Goal: Task Accomplishment & Management: Manage account settings

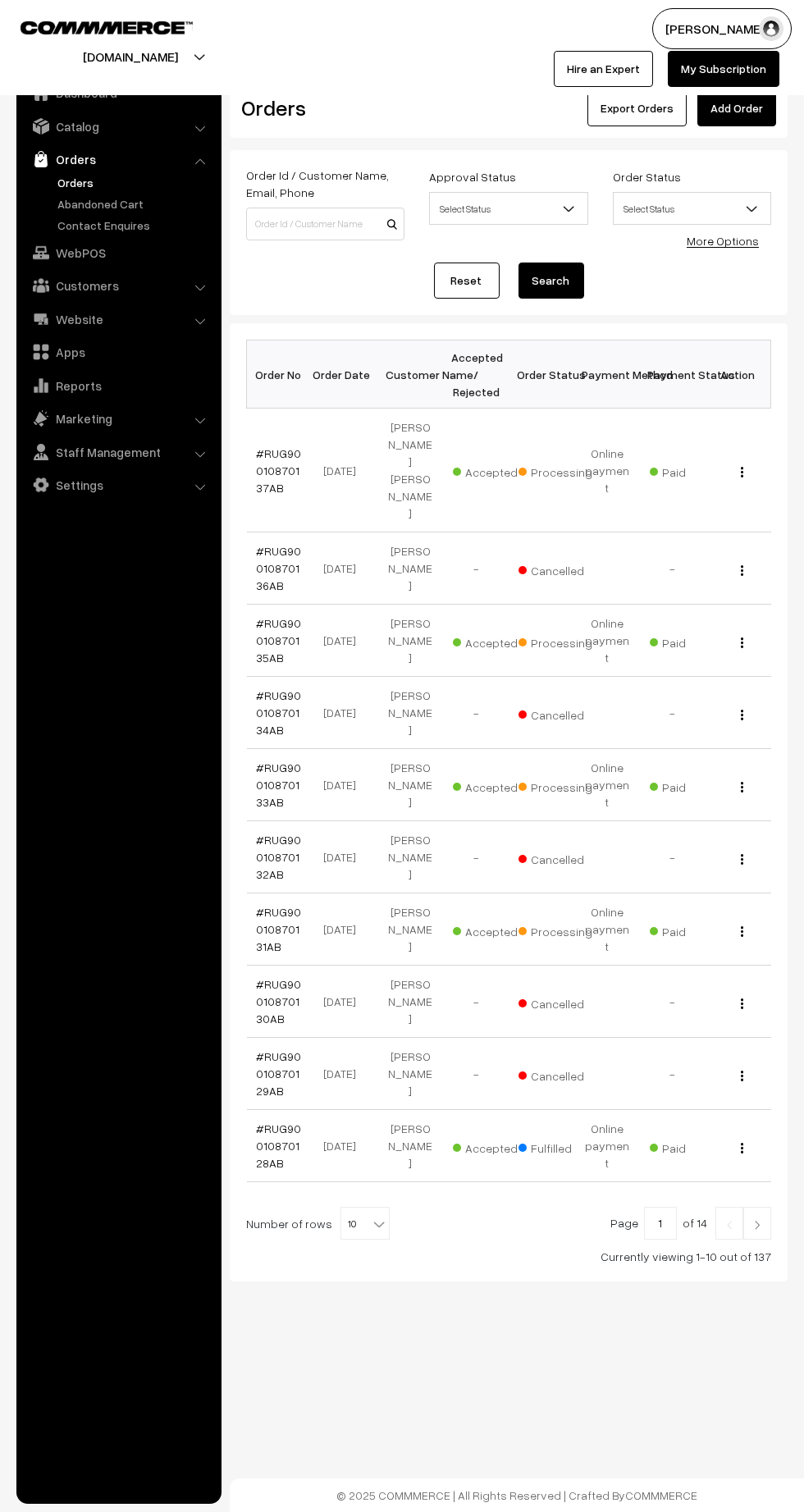
click at [118, 220] on link "Contact Enquires" at bounding box center [135, 226] width 162 height 18
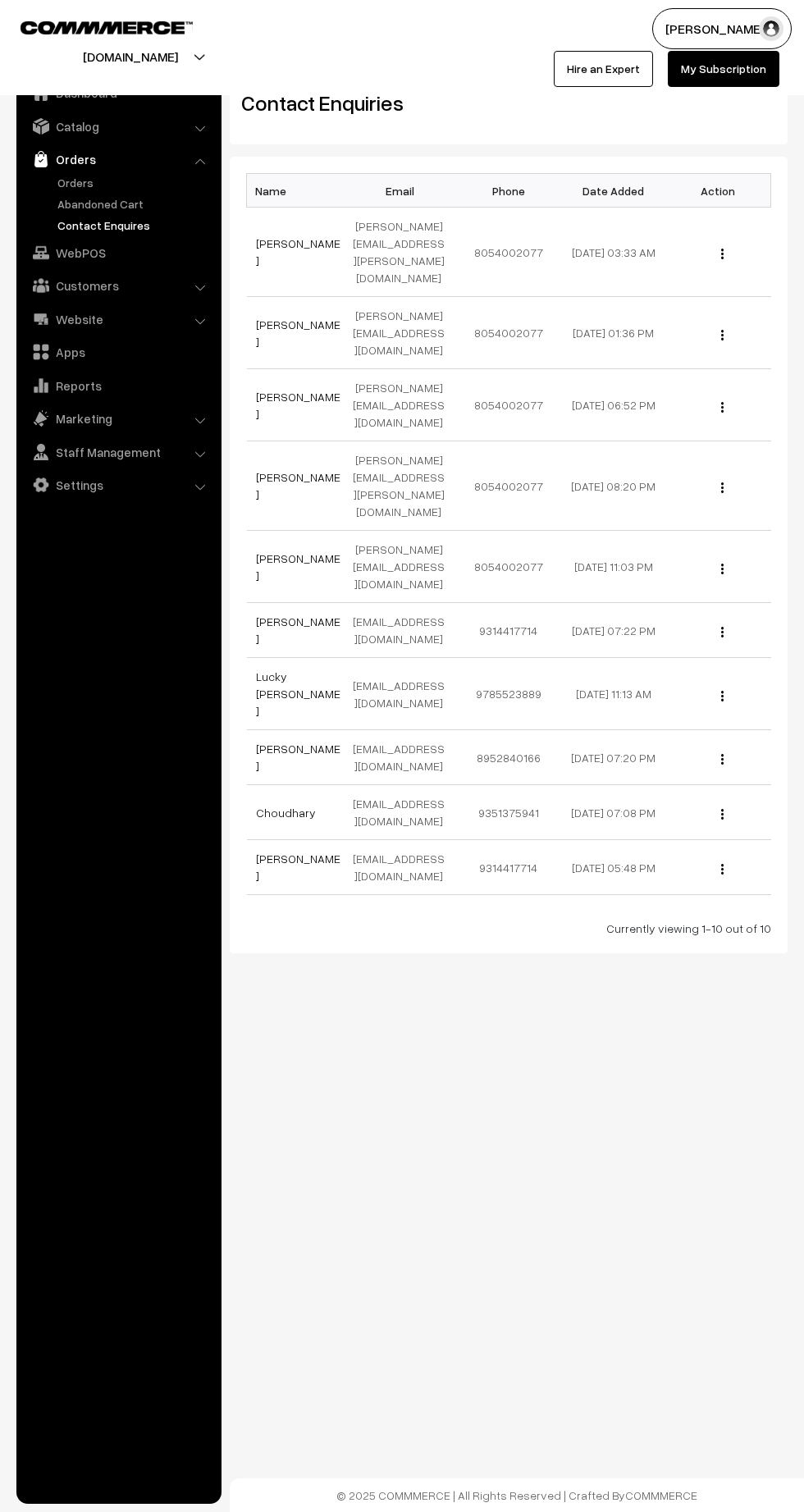
click at [120, 182] on link "Orders" at bounding box center [135, 183] width 162 height 18
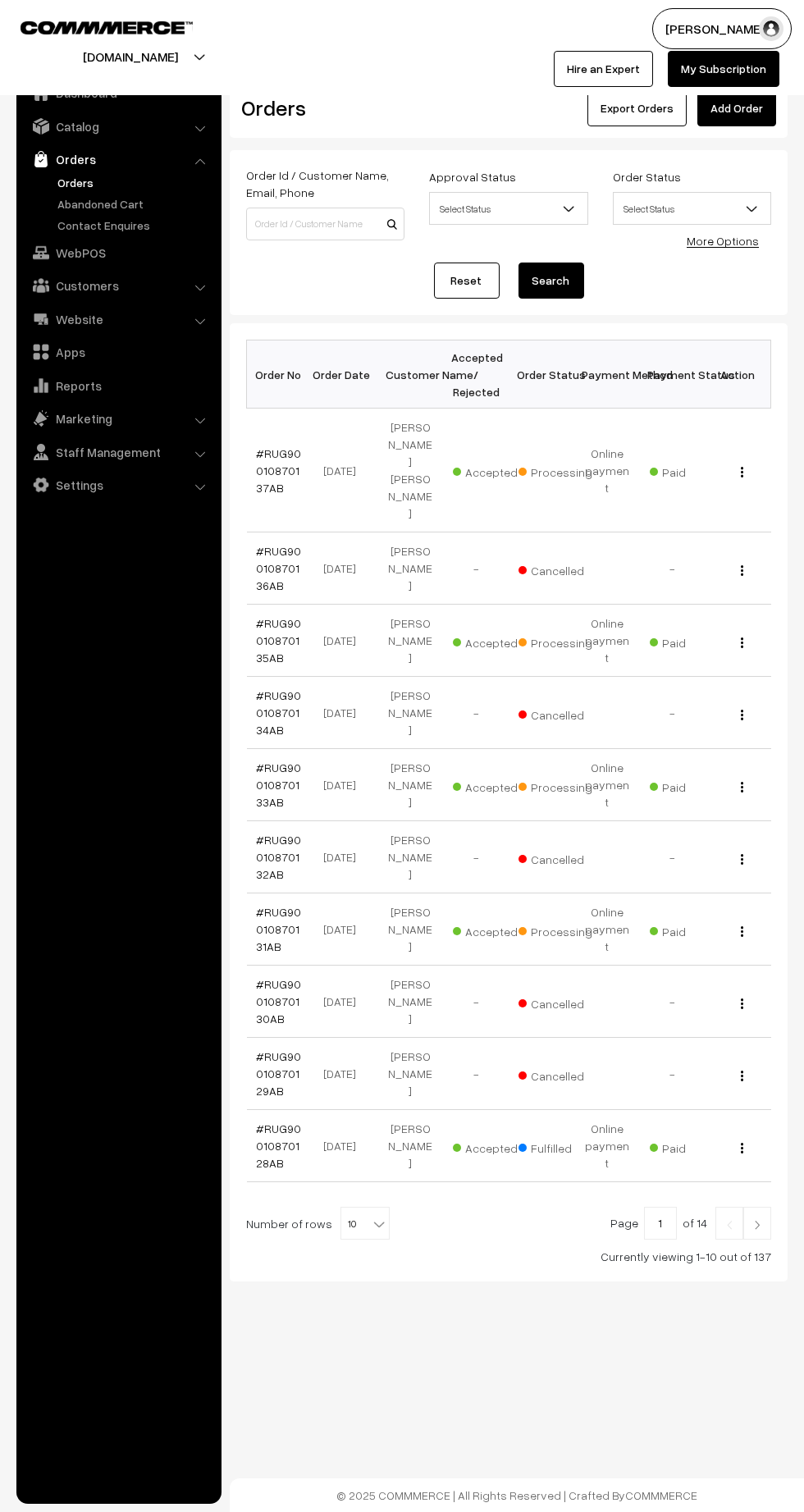
click at [122, 195] on link "Abandoned Cart" at bounding box center [135, 204] width 162 height 18
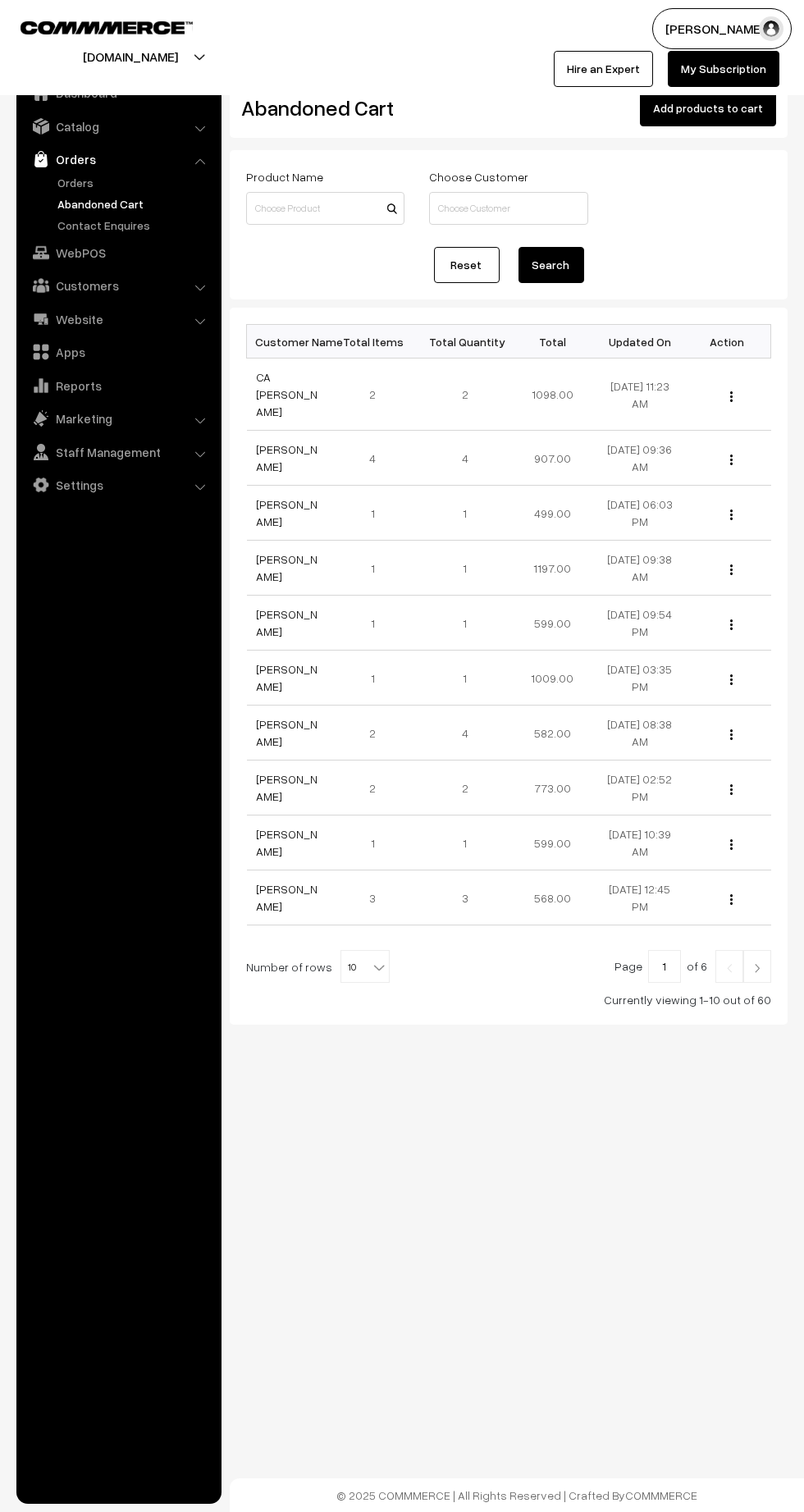
click at [106, 184] on link "Orders" at bounding box center [135, 183] width 162 height 18
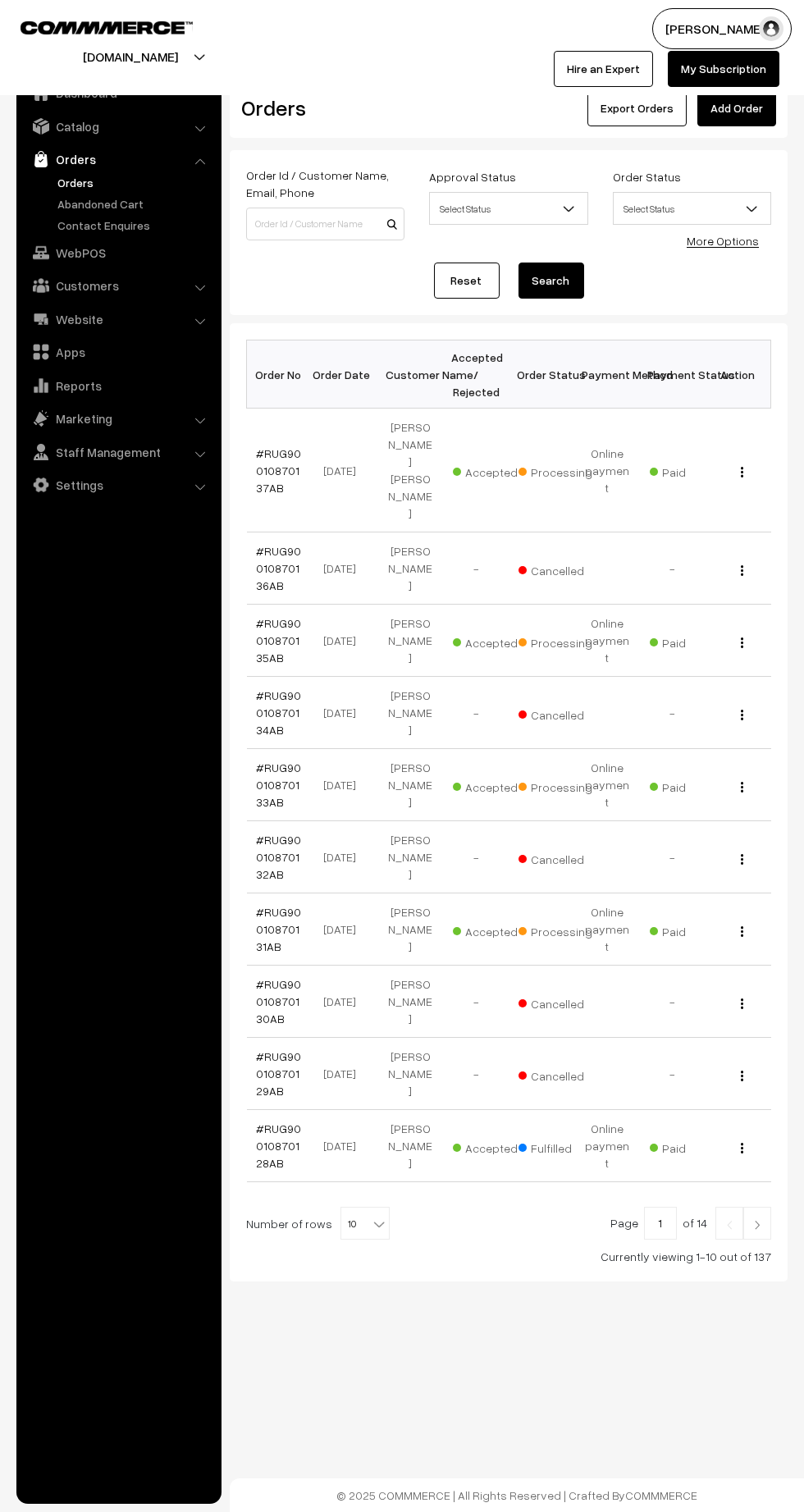
click at [115, 208] on link "Abandoned Cart" at bounding box center [135, 204] width 162 height 18
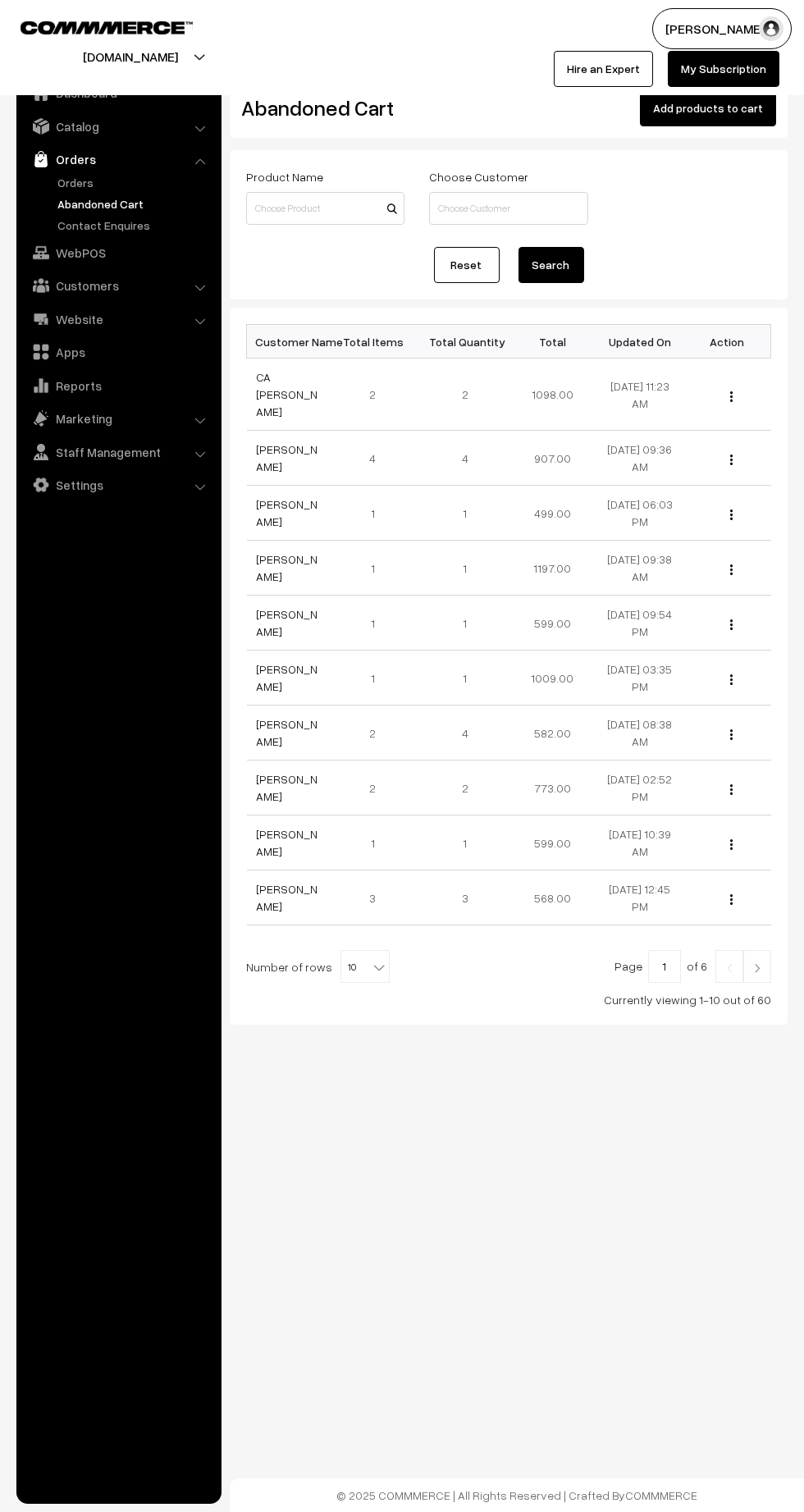
click at [267, 400] on link "CA MOHAN LAL KUMAWAT" at bounding box center [287, 395] width 62 height 49
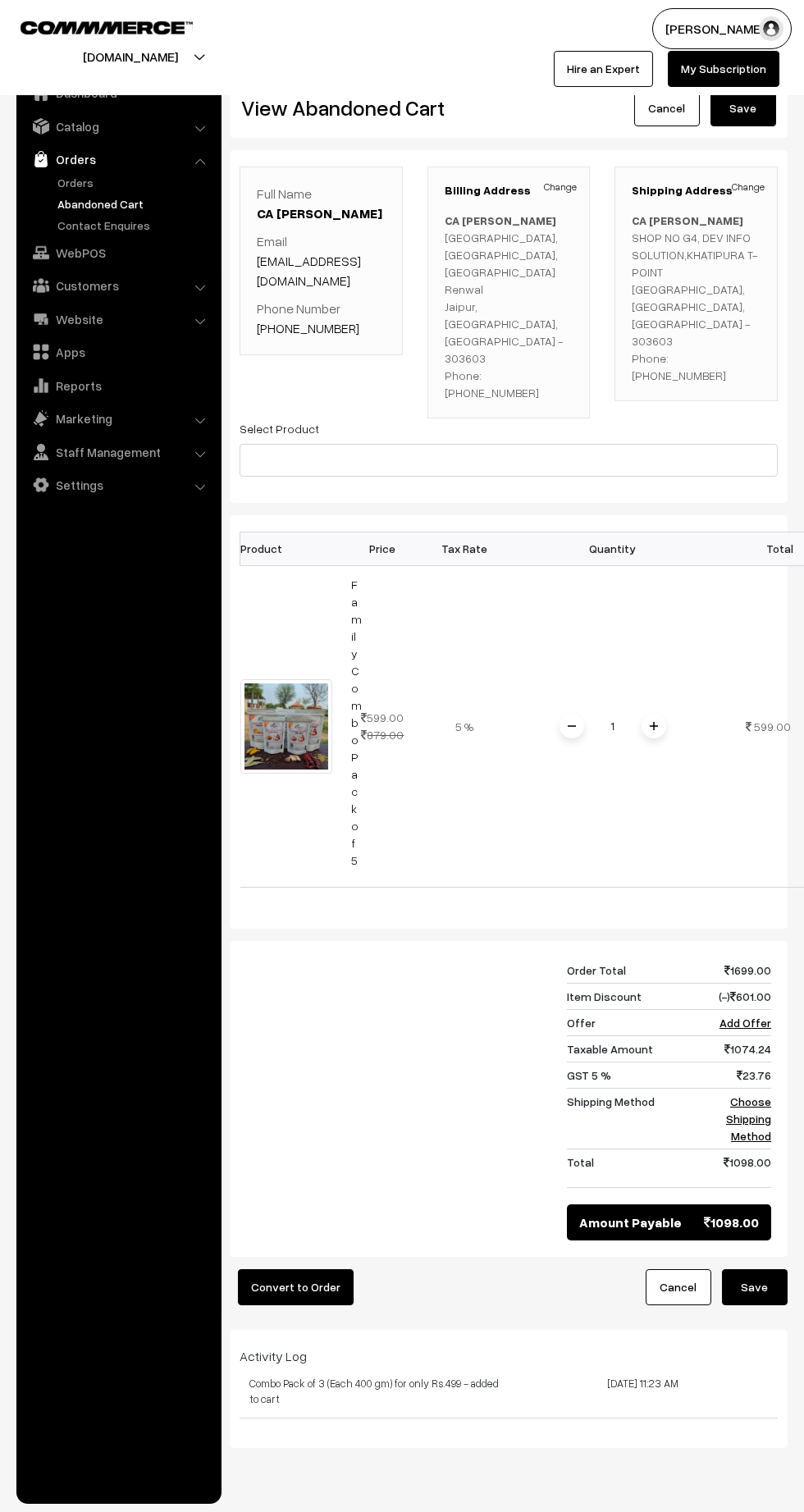
click at [84, 182] on link "Orders" at bounding box center [135, 183] width 162 height 18
